Goal: Book appointment/travel/reservation

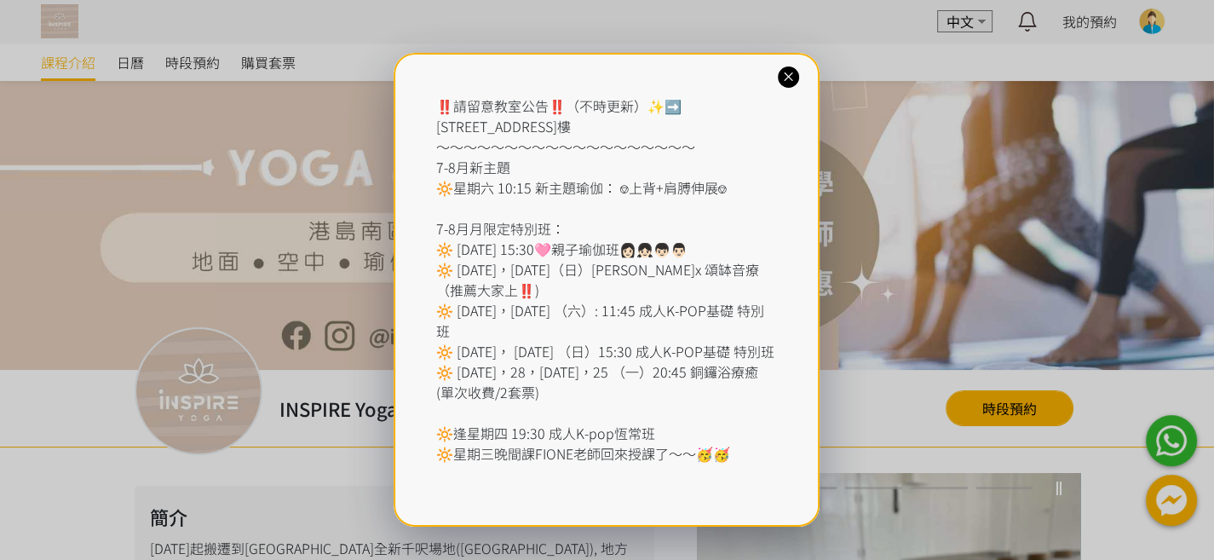
scroll to position [52, 0]
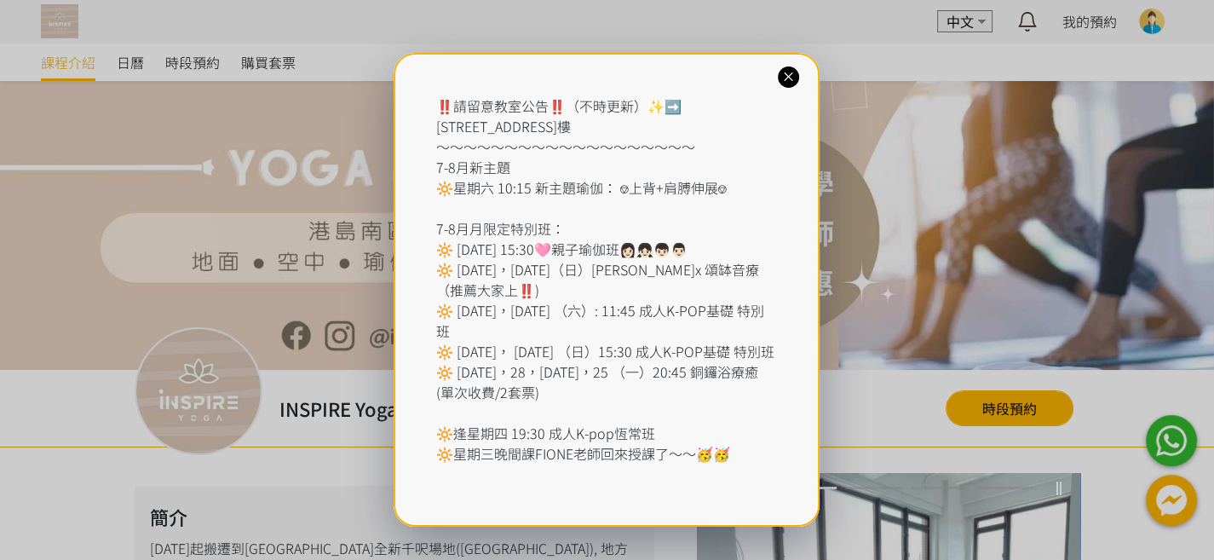
click at [788, 78] on icon at bounding box center [788, 77] width 16 height 16
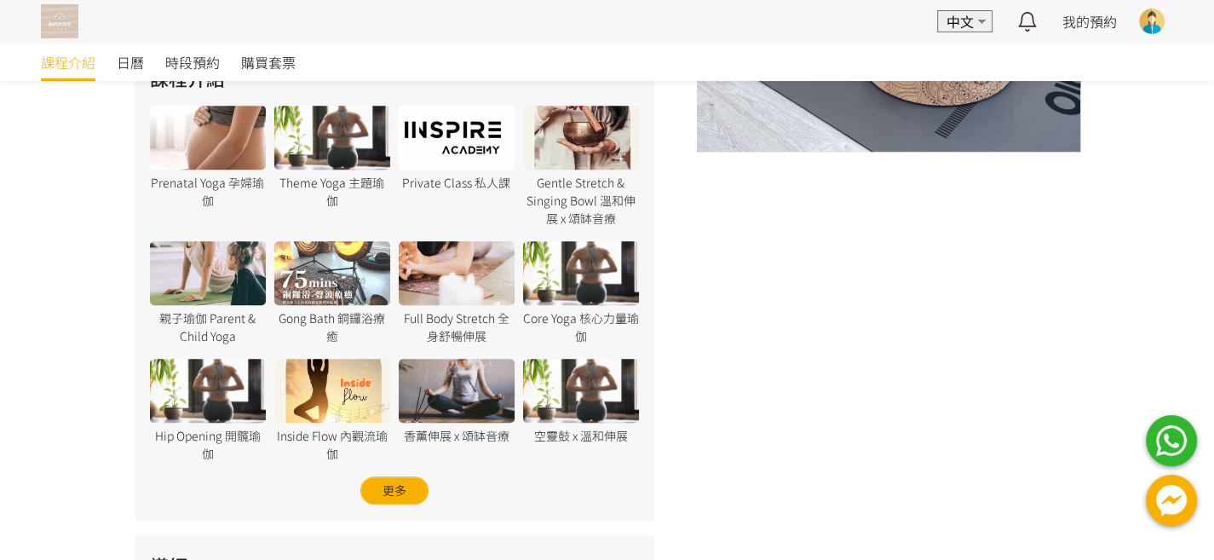
scroll to position [0, 0]
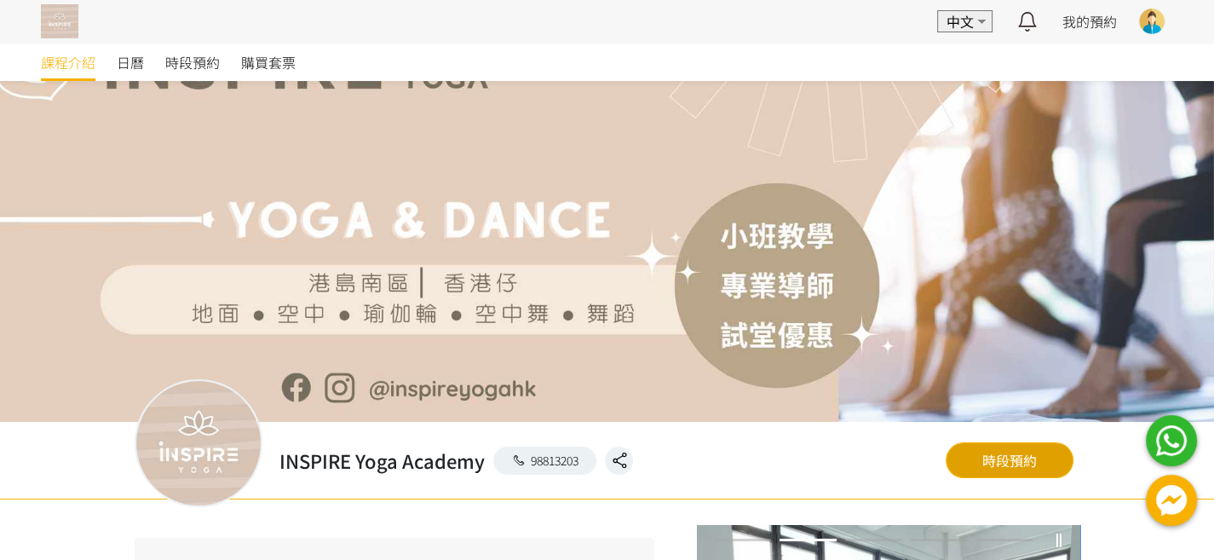
click at [1012, 455] on link "時段預約" at bounding box center [1010, 460] width 128 height 36
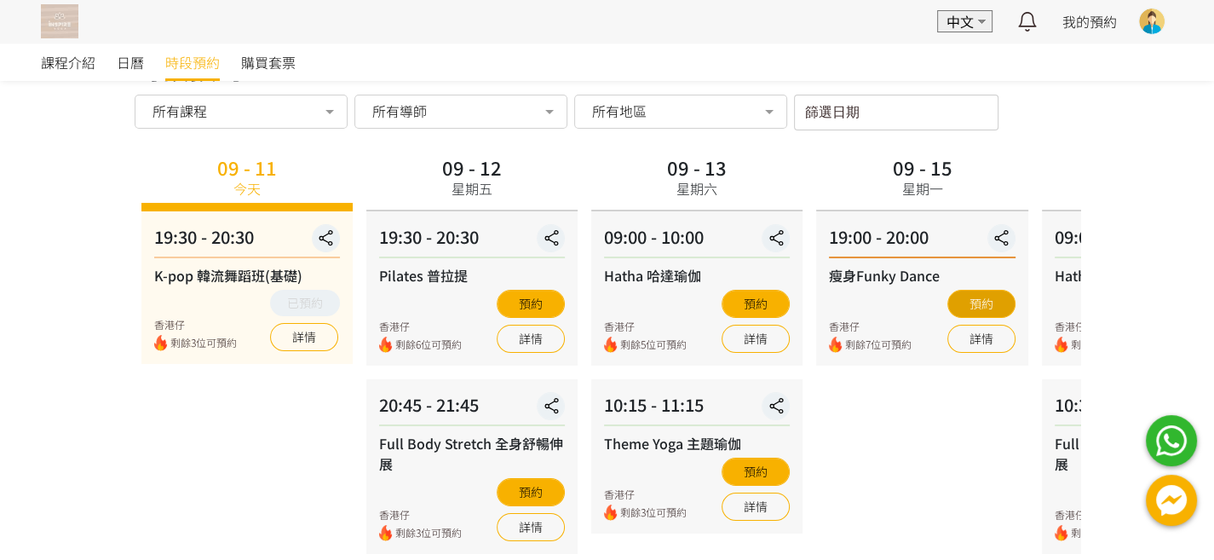
scroll to position [65, 0]
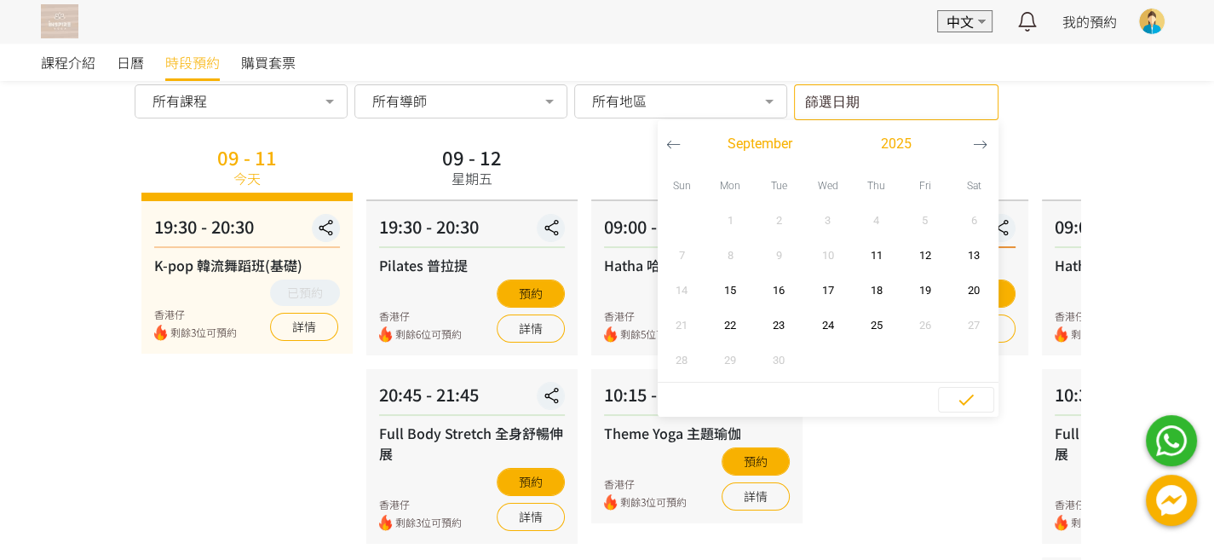
click at [915, 100] on input "篩選日期" at bounding box center [896, 102] width 204 height 36
click at [778, 288] on span "16" at bounding box center [779, 290] width 38 height 17
type input "2025-09-16 - ..."
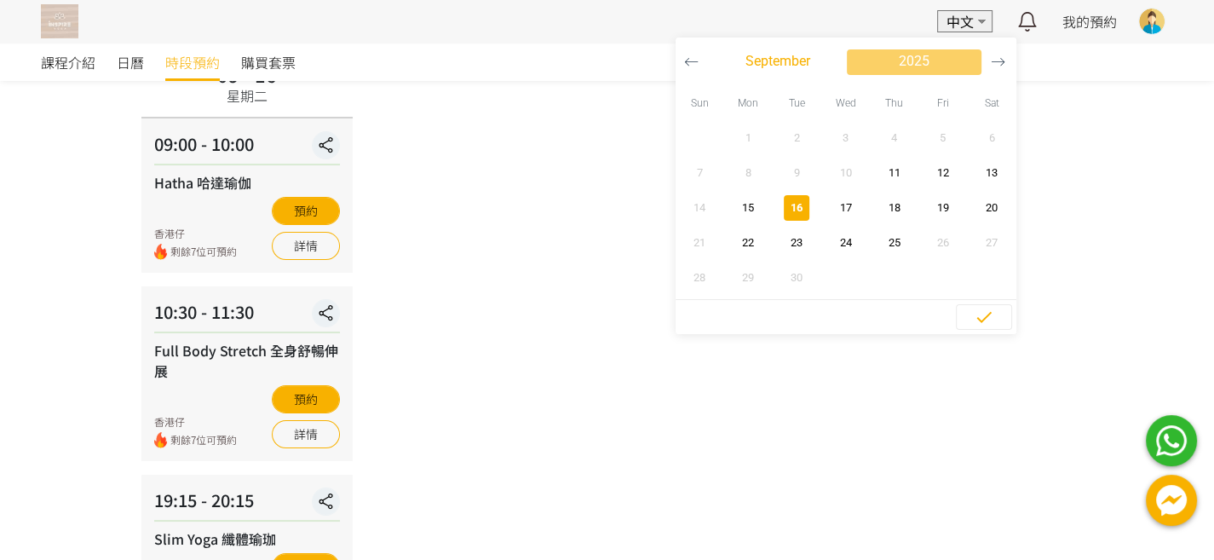
scroll to position [37, 0]
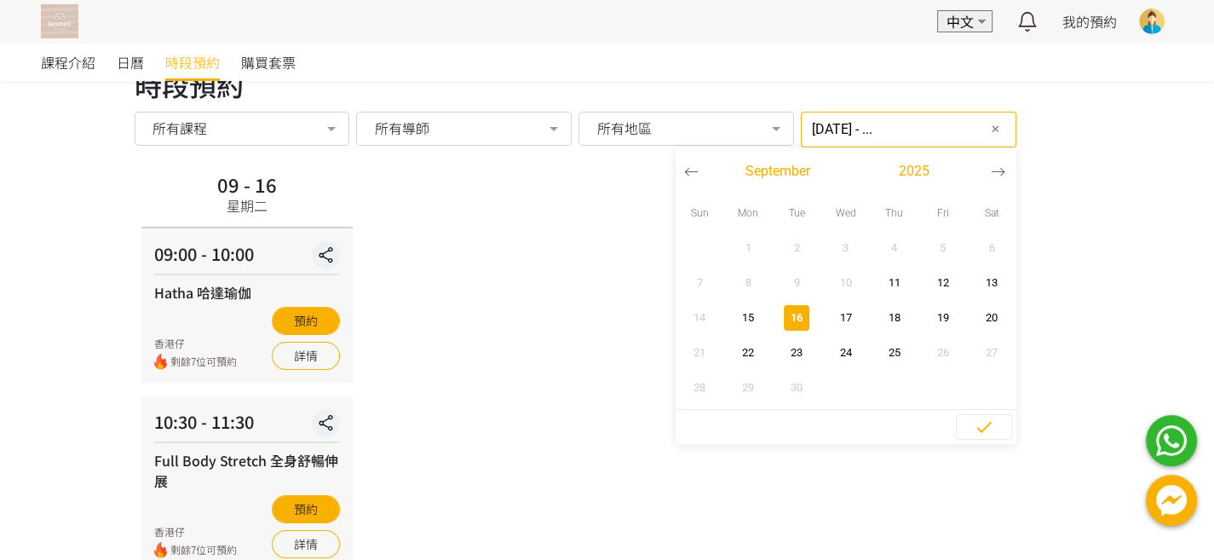
click at [1156, 21] on div at bounding box center [1152, 22] width 26 height 26
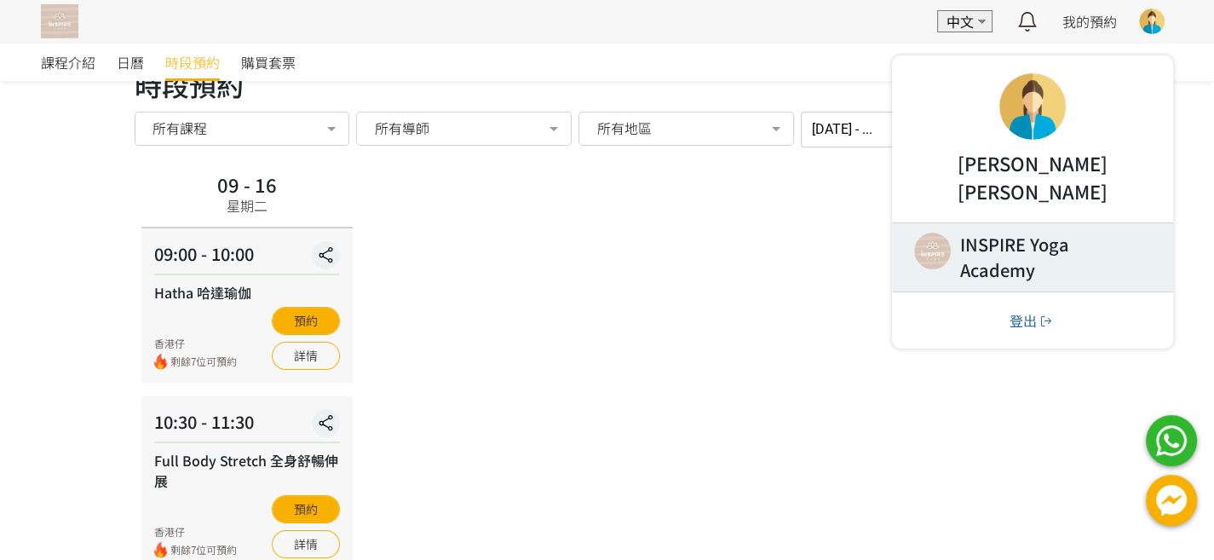
click at [1030, 230] on link at bounding box center [1032, 257] width 281 height 68
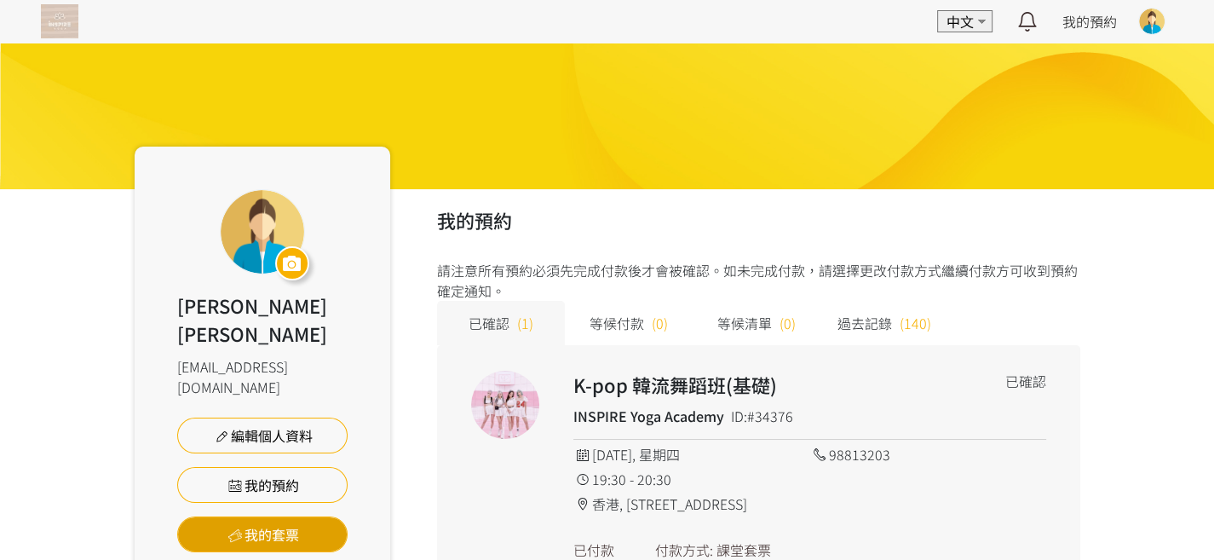
click at [268, 516] on link "我的套票" at bounding box center [262, 534] width 170 height 36
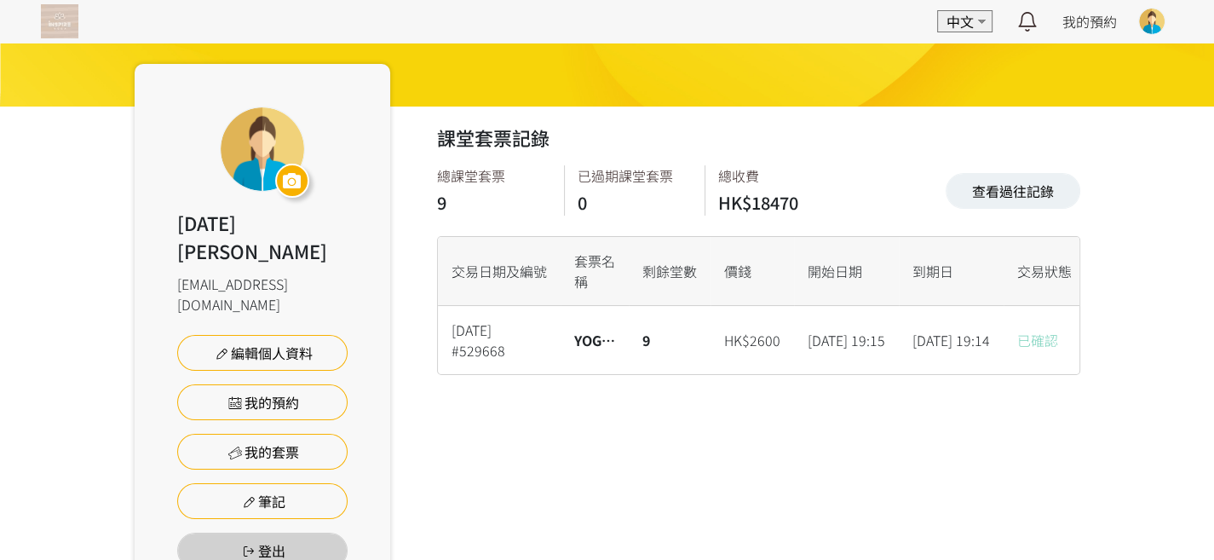
scroll to position [83, 0]
click at [50, 20] on img at bounding box center [59, 21] width 37 height 34
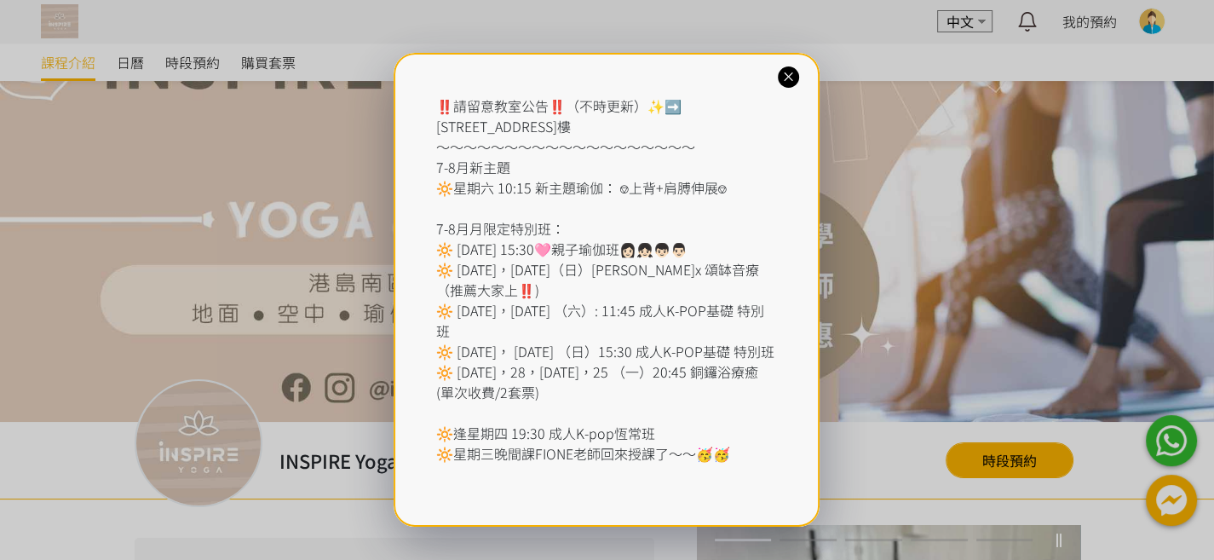
click at [785, 78] on icon at bounding box center [788, 77] width 16 height 16
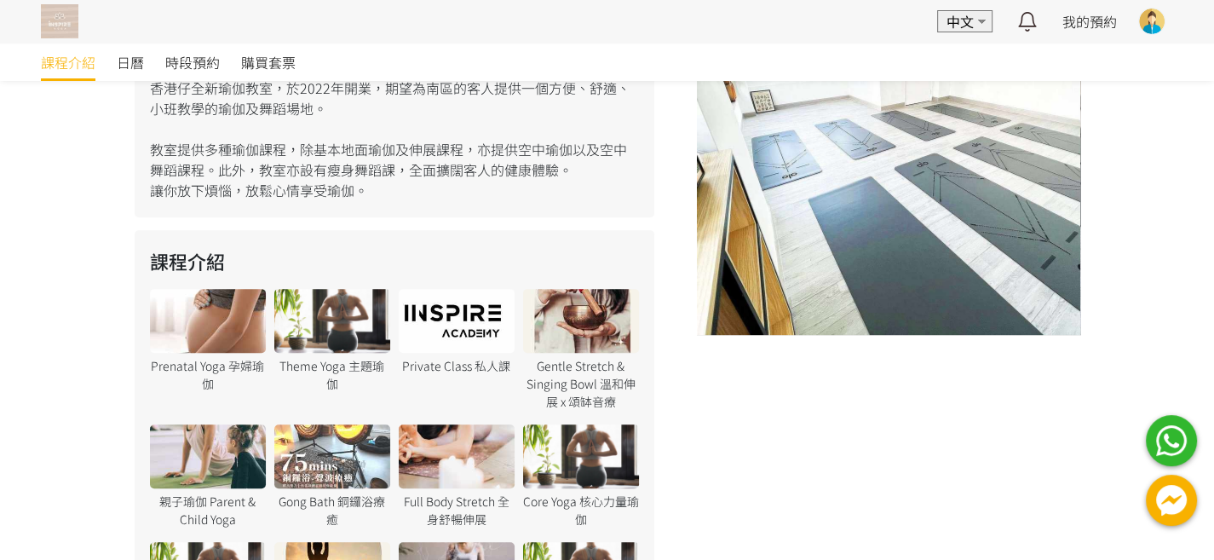
scroll to position [377, 0]
